Goal: Information Seeking & Learning: Find specific page/section

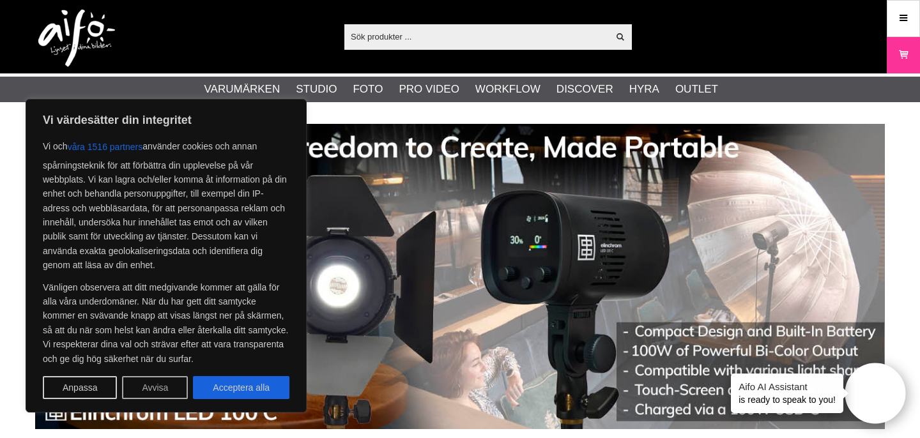
click at [168, 389] on button "Avvisa" at bounding box center [155, 387] width 66 height 23
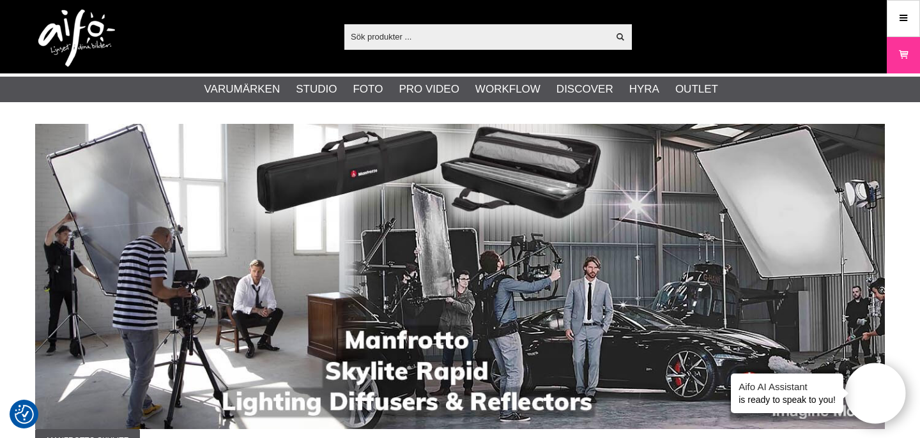
click at [426, 38] on input "text" at bounding box center [476, 36] width 264 height 19
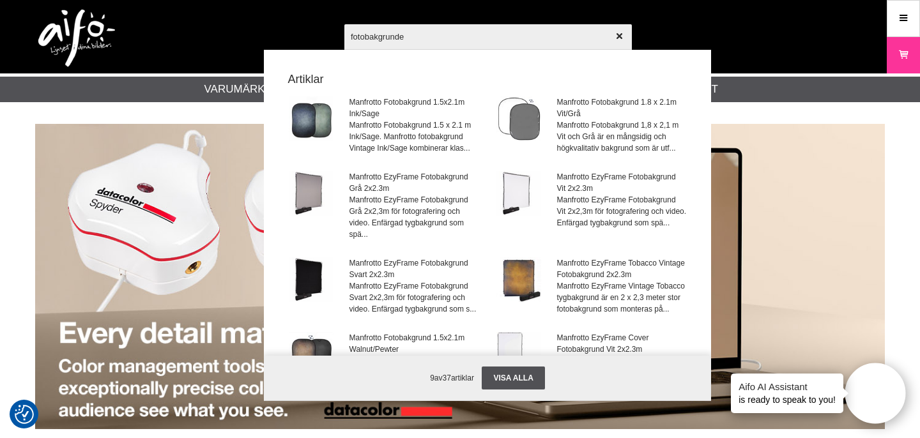
type input "fotobakgrunder"
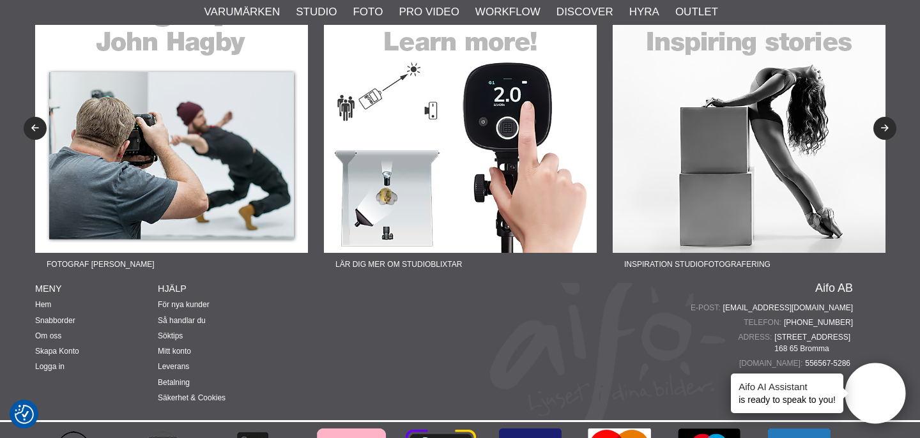
scroll to position [2849, 0]
